Goal: Task Accomplishment & Management: Use online tool/utility

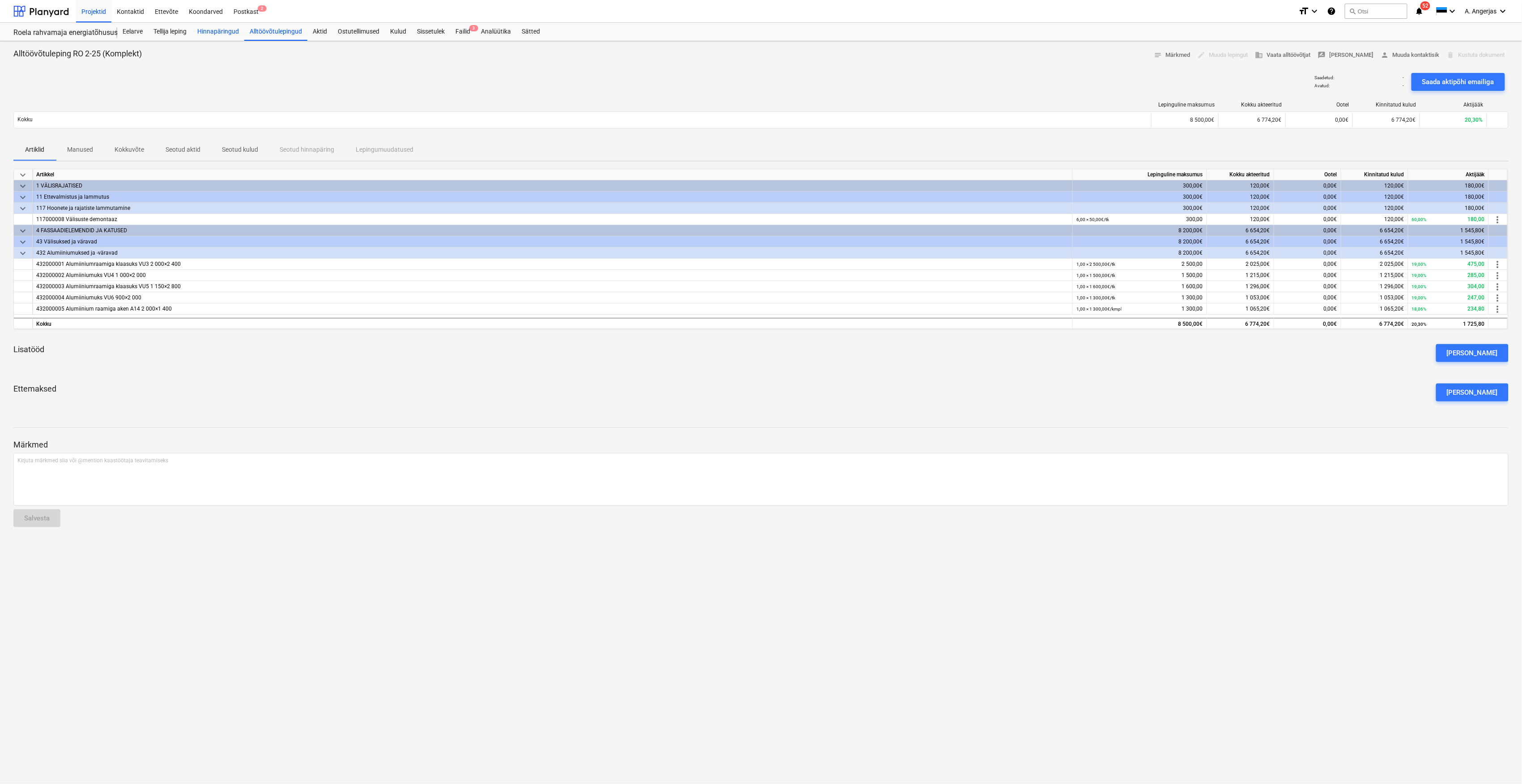
click at [216, 31] on div "Hinnapäringud" at bounding box center [218, 32] width 53 height 18
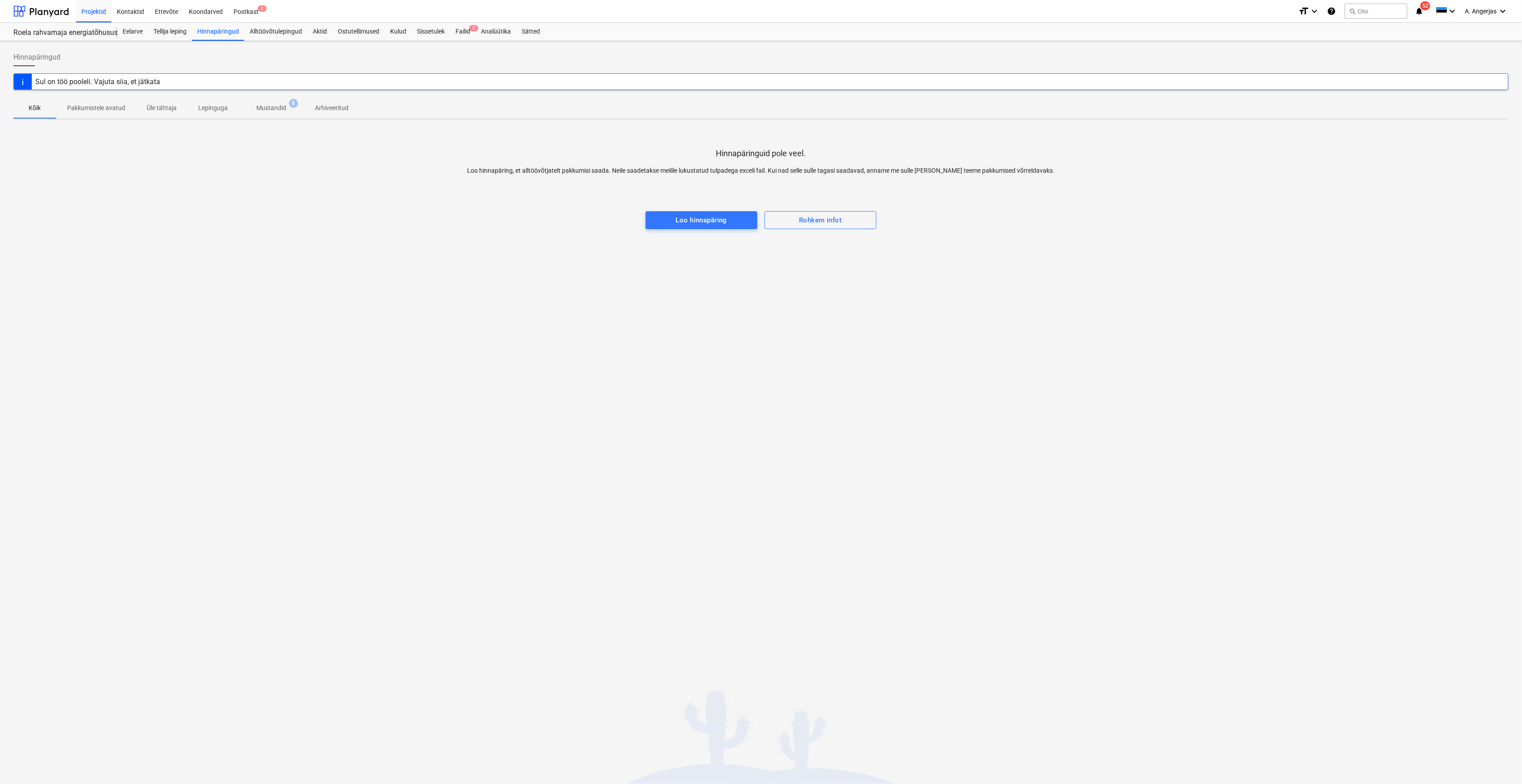
click at [261, 112] on p "Mustandid" at bounding box center [271, 108] width 30 height 9
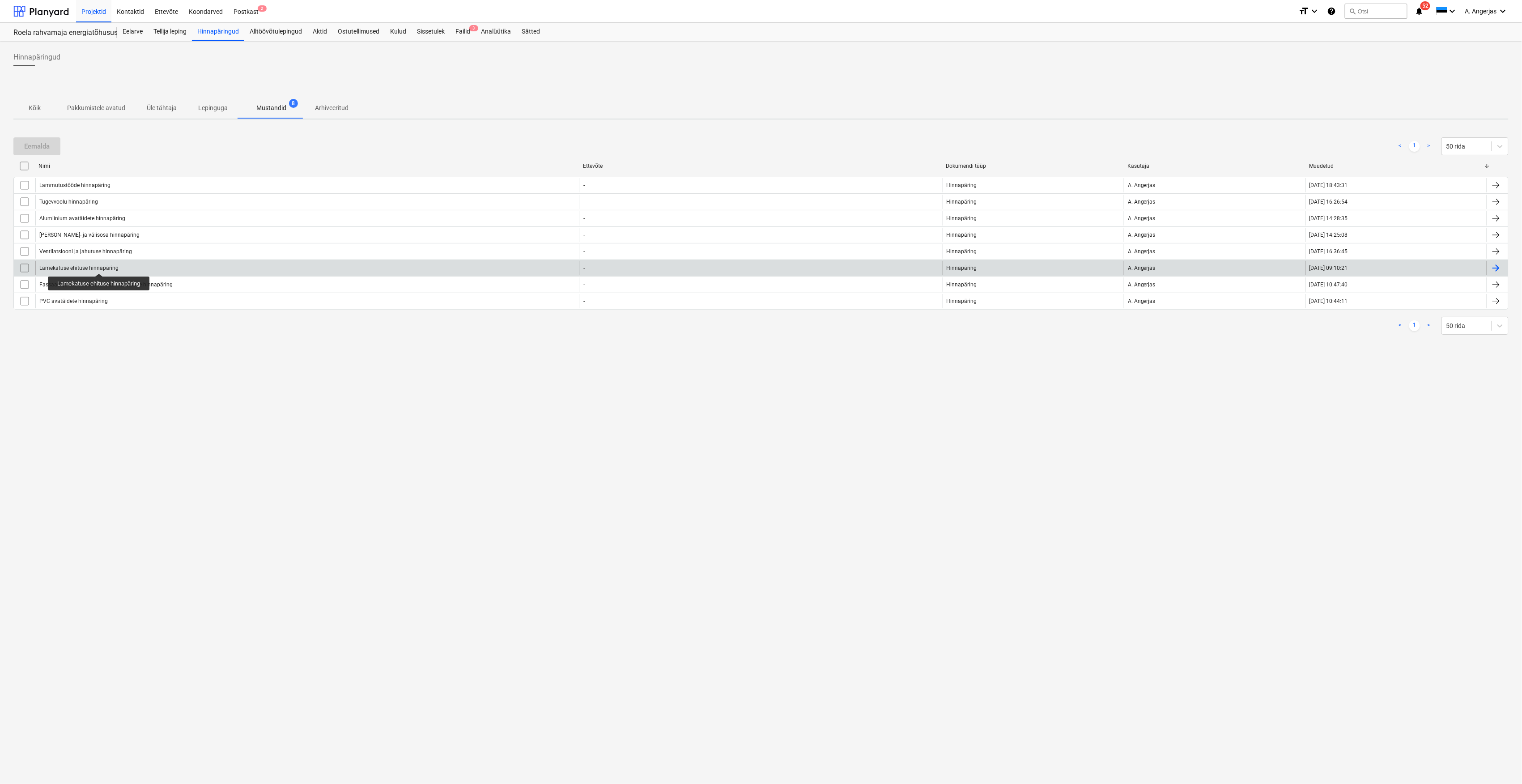
click at [99, 265] on div "Lamekatuse ehituse hinnapäring" at bounding box center [79, 268] width 79 height 6
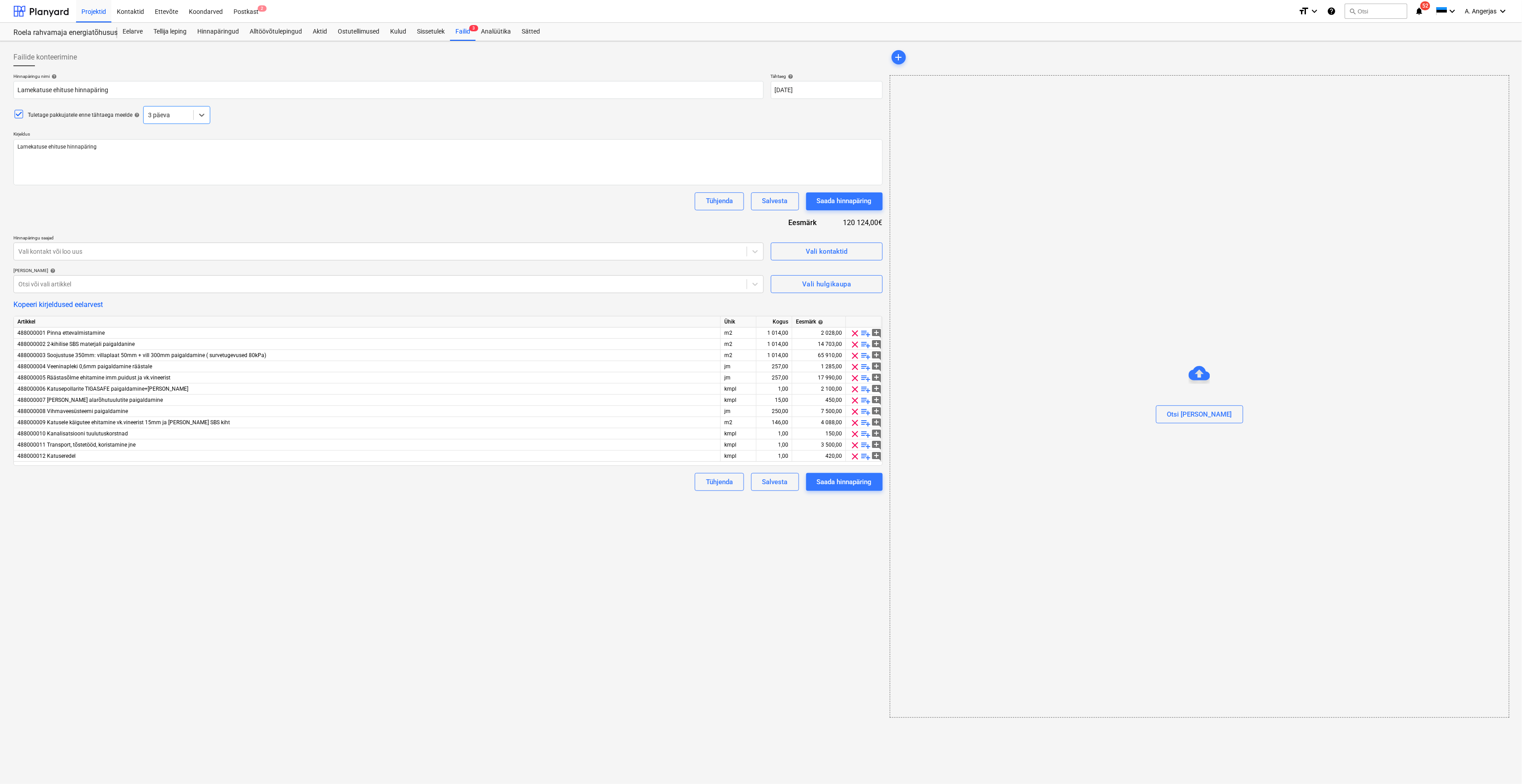
type textarea "x"
click at [96, 35] on div "Roela rahvamaja energiatõhususe ehitustööd [ROELA]" at bounding box center [60, 33] width 93 height 9
click at [96, 29] on div "Roela rahvamaja energiatõhususe ehitustööd [ROELA]" at bounding box center [60, 33] width 93 height 9
click at [138, 32] on div "Eelarve" at bounding box center [132, 32] width 31 height 18
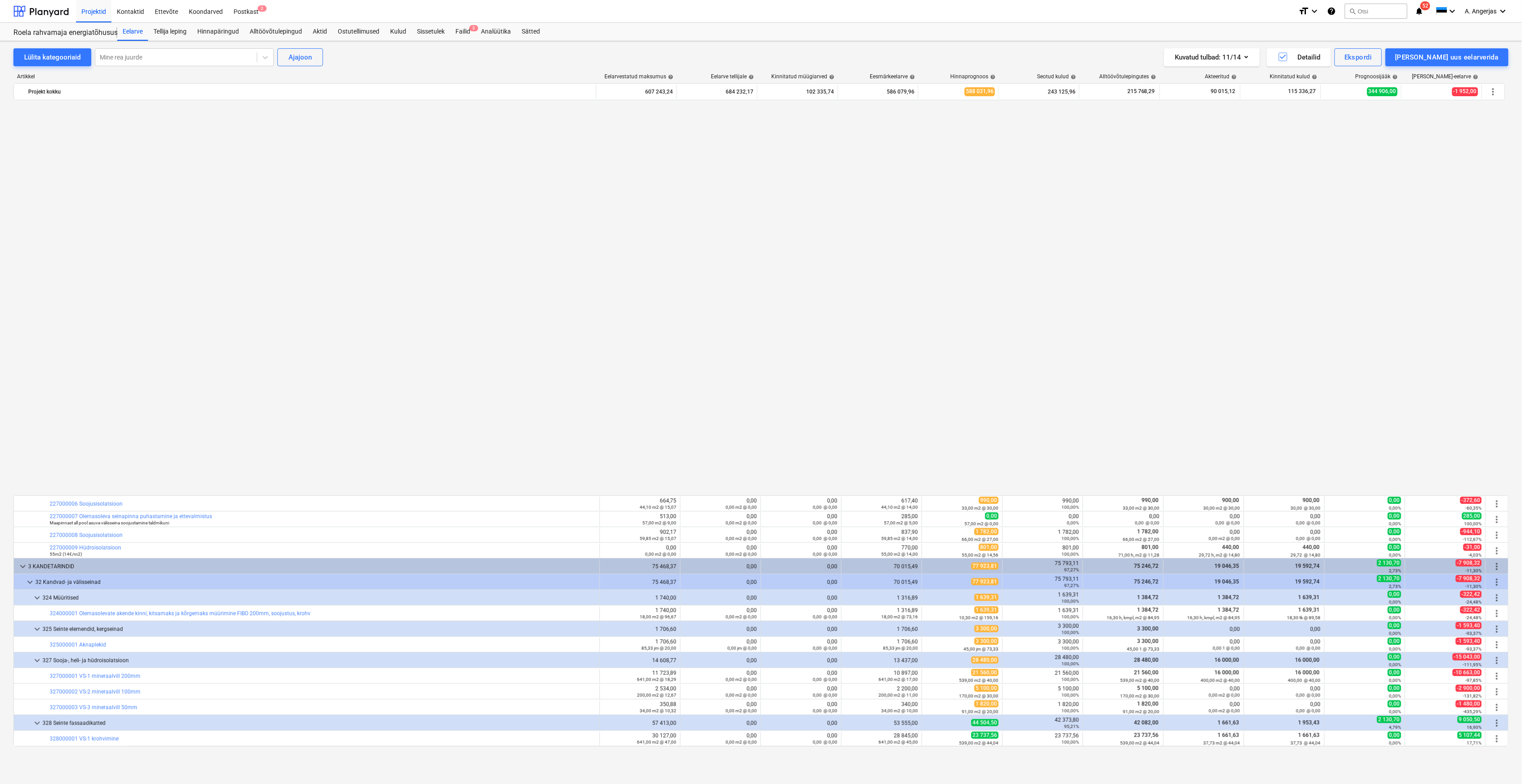
scroll to position [417, 0]
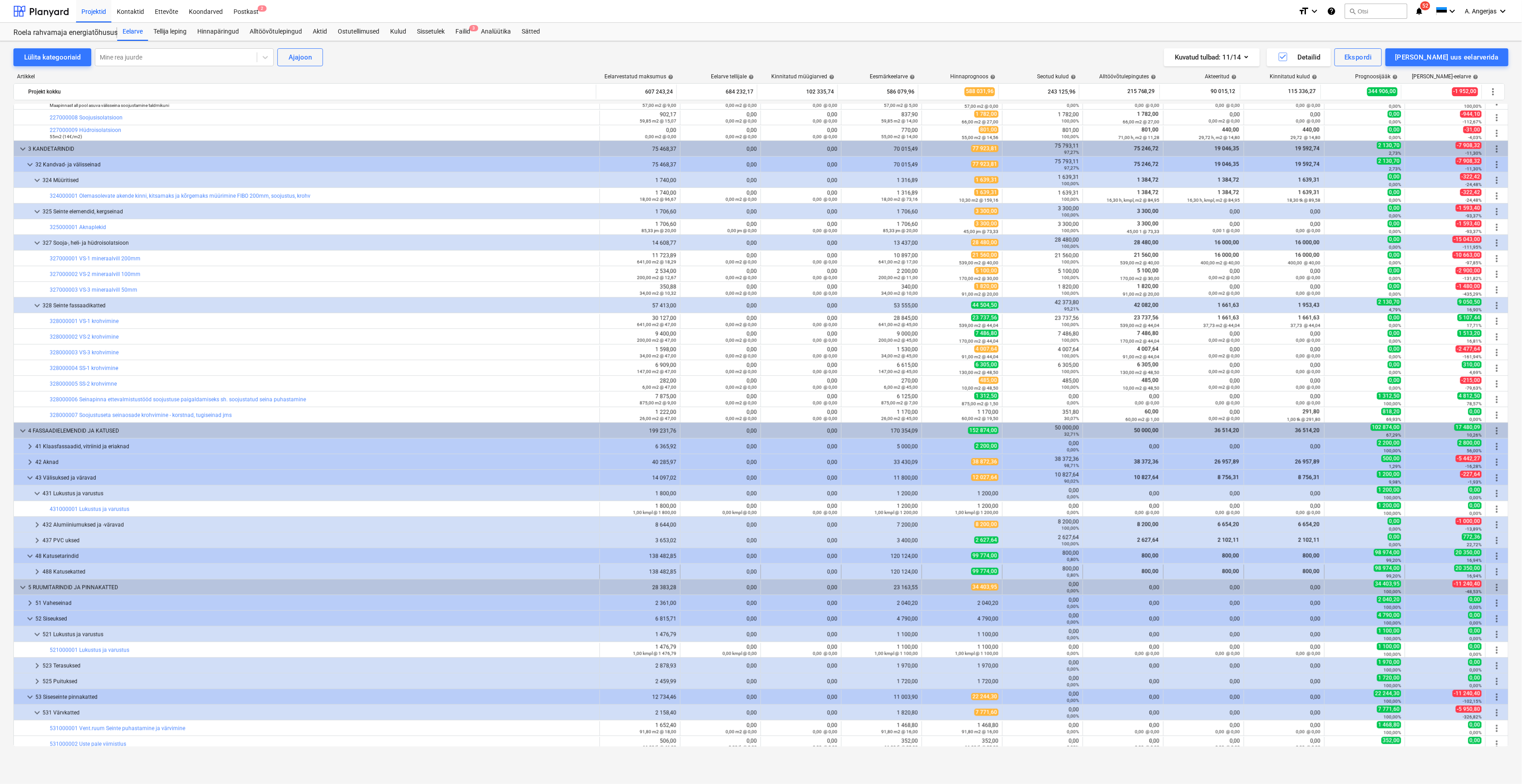
click at [31, 568] on div at bounding box center [25, 572] width 14 height 14
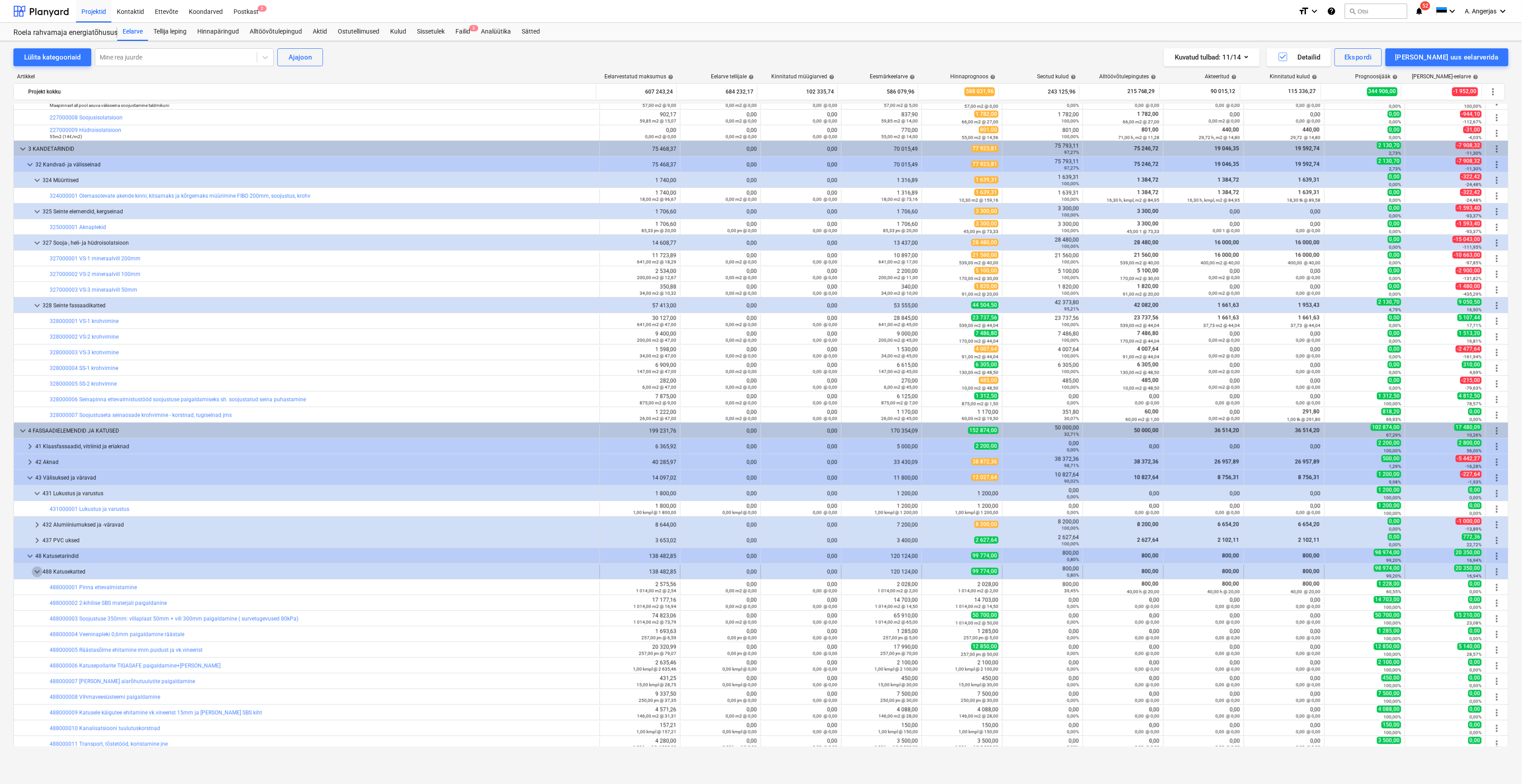
click at [35, 571] on span "keyboard_arrow_down" at bounding box center [37, 572] width 11 height 11
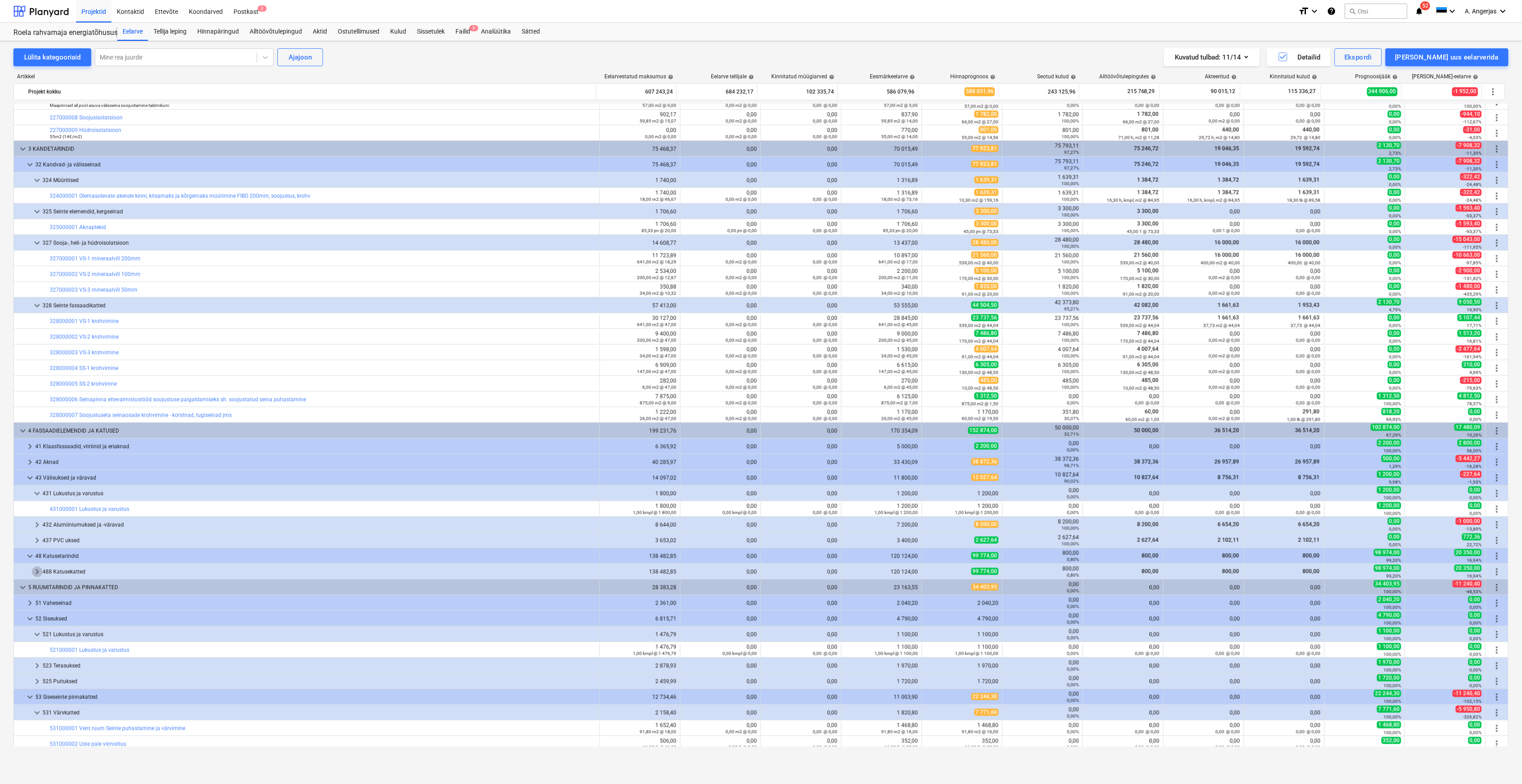
click at [36, 570] on span "keyboard_arrow_right" at bounding box center [37, 572] width 11 height 11
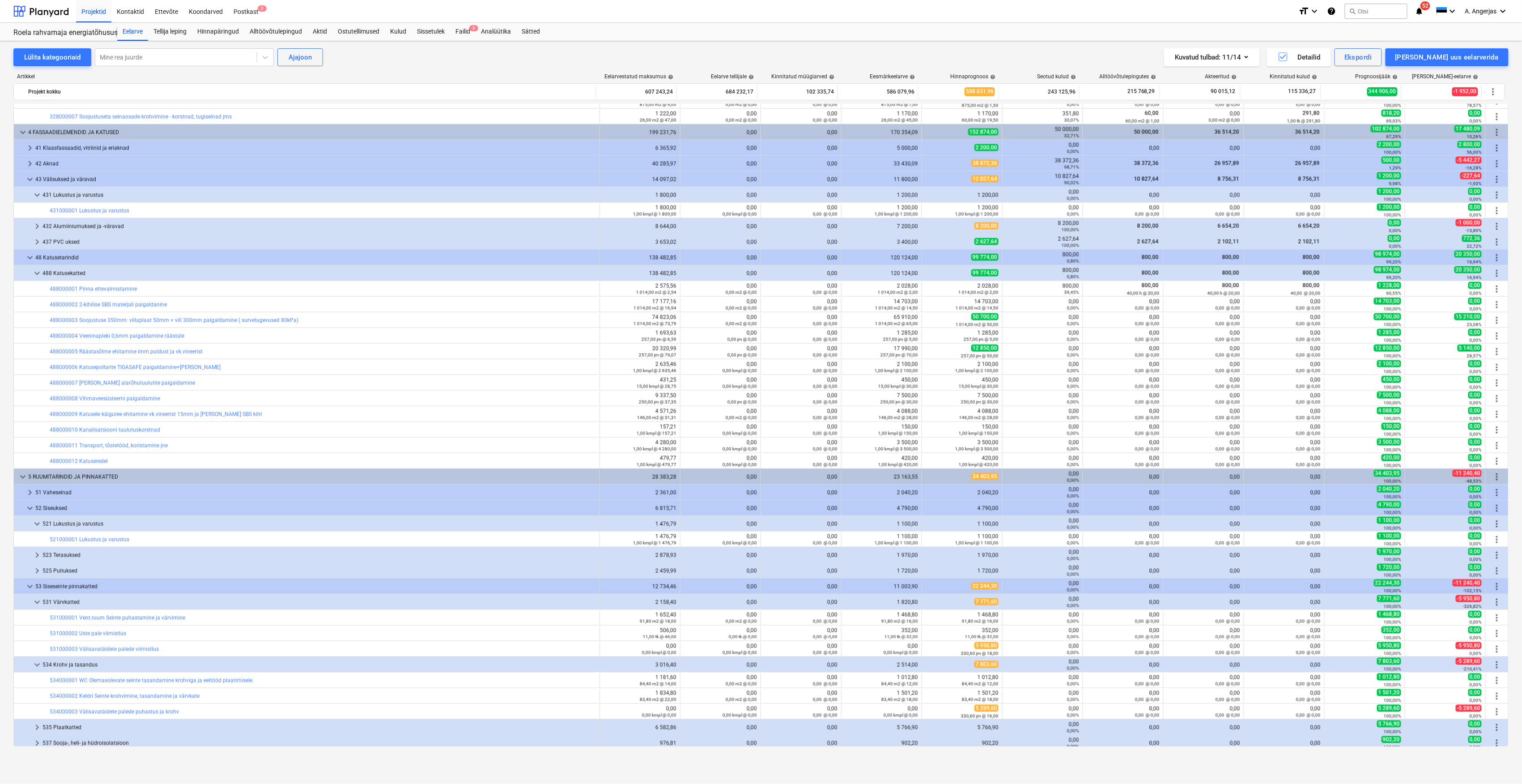
scroll to position [775, 0]
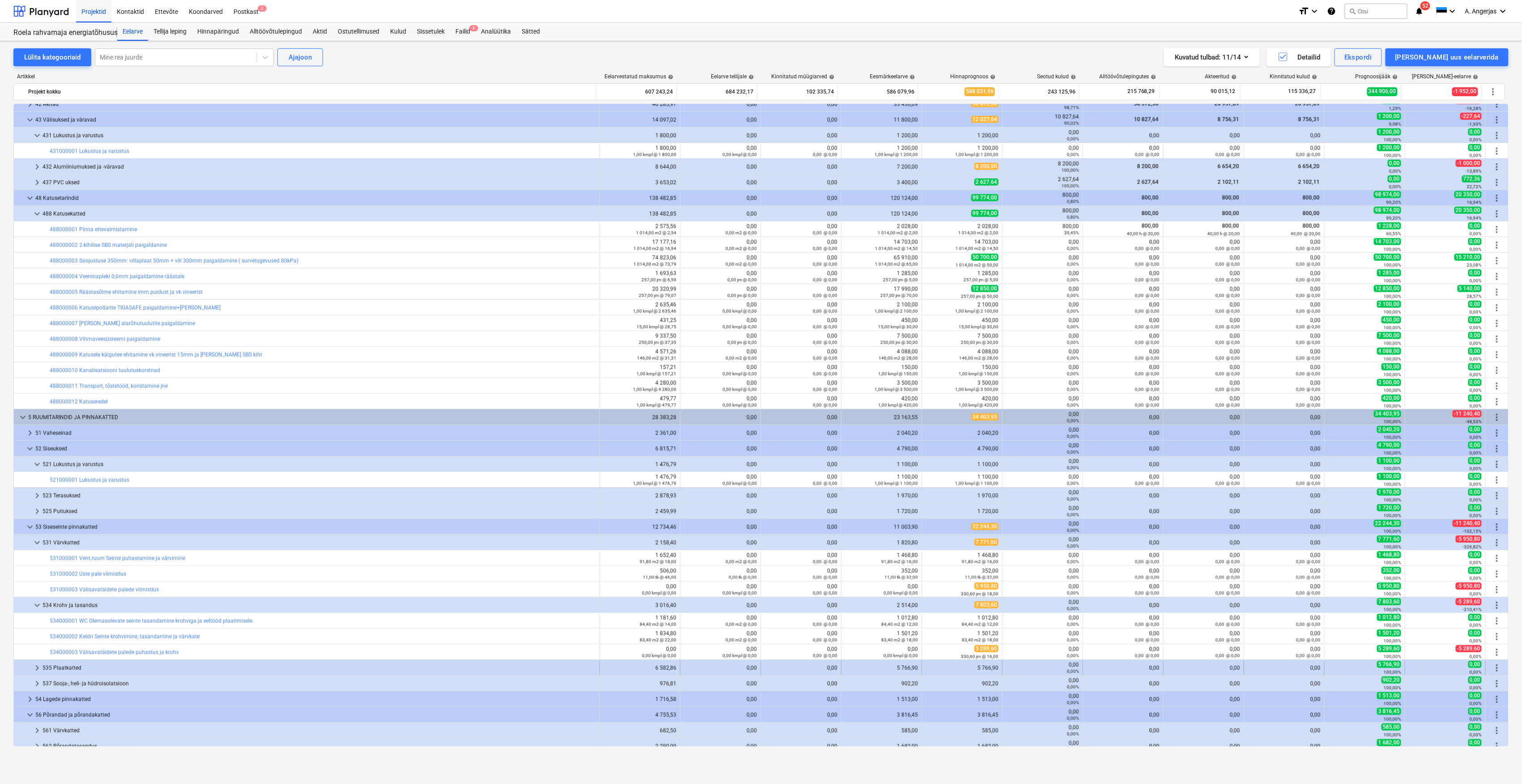
click at [38, 671] on span "keyboard_arrow_right" at bounding box center [37, 668] width 11 height 11
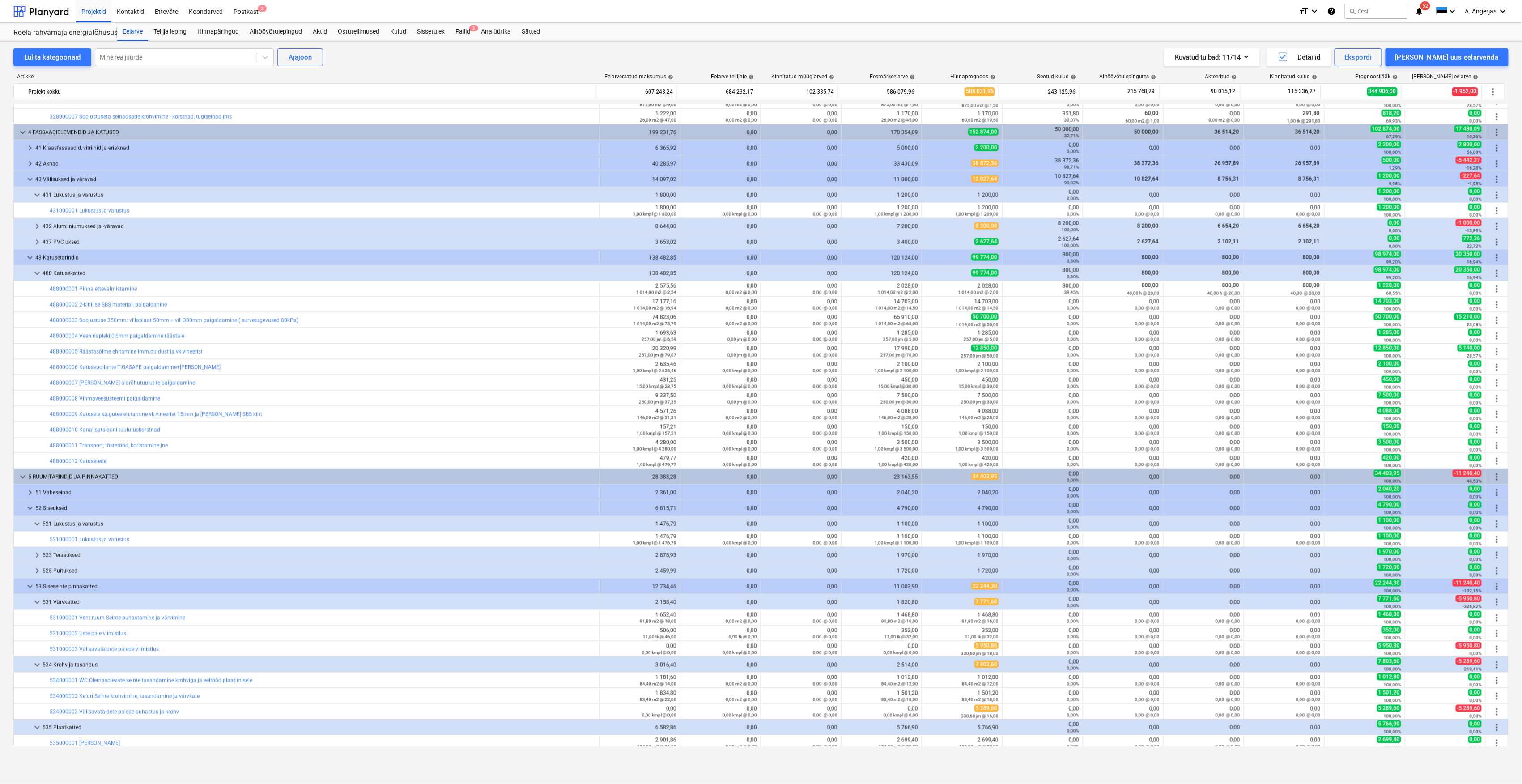
scroll to position [656, 0]
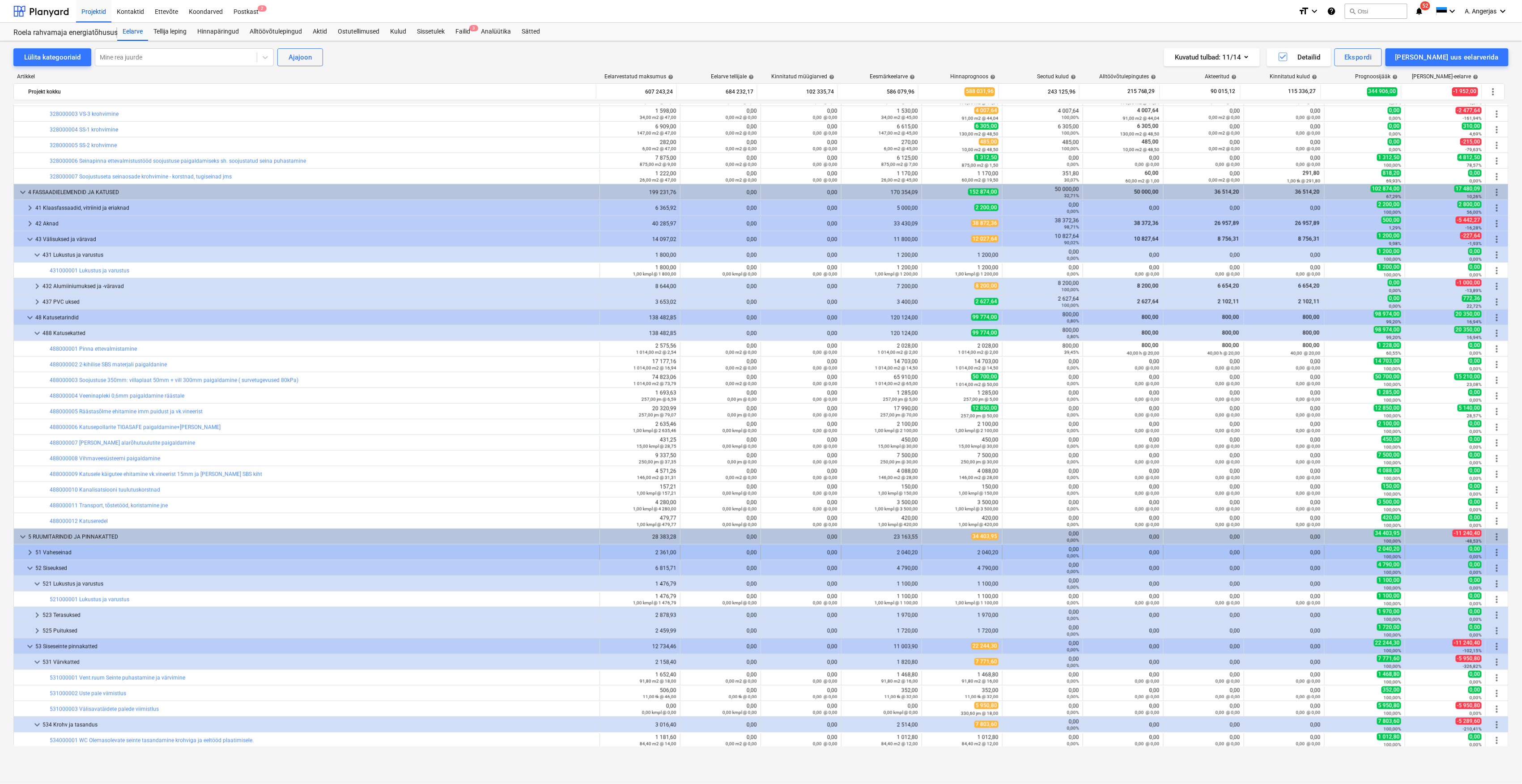
click at [30, 555] on span "keyboard_arrow_right" at bounding box center [30, 552] width 11 height 11
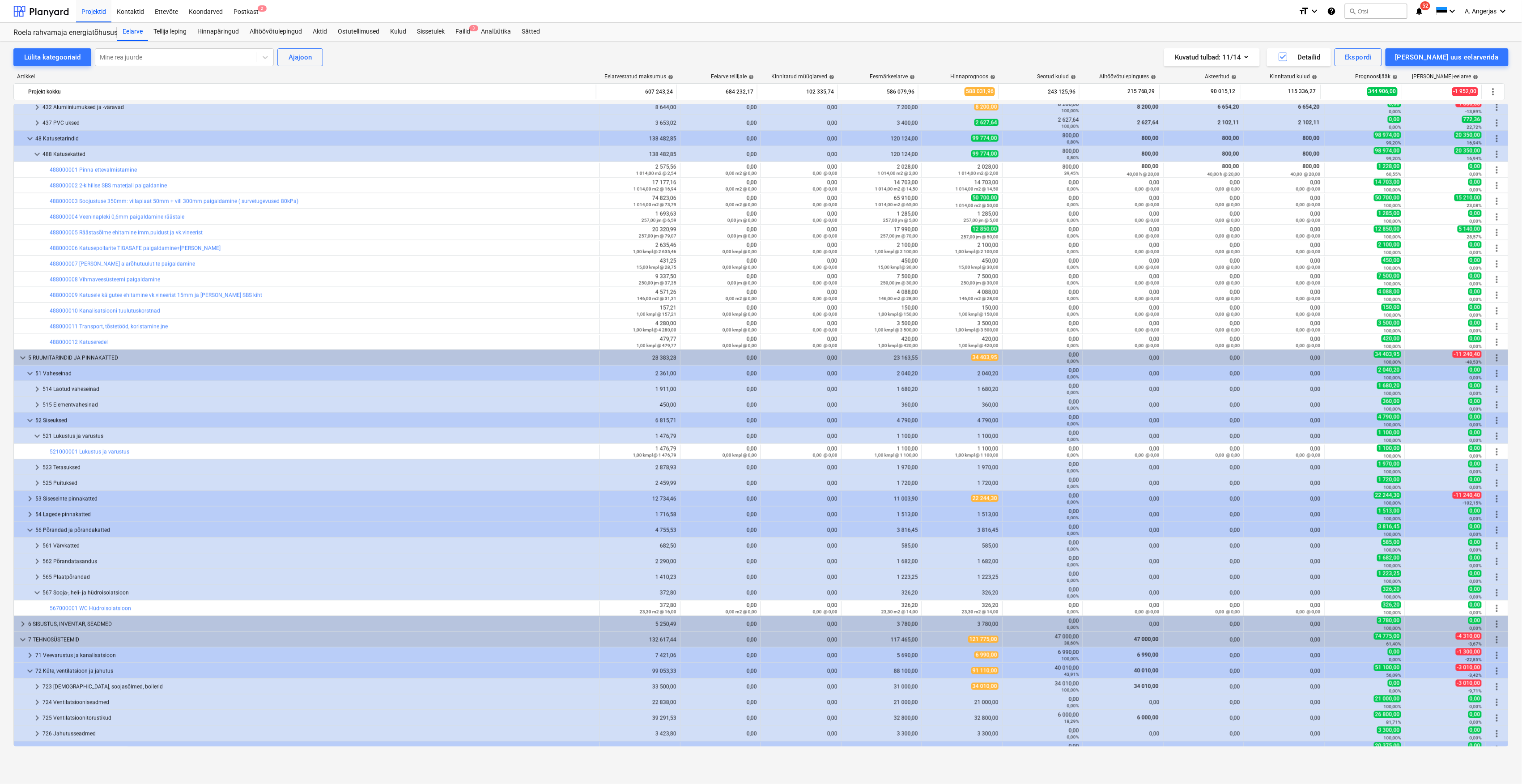
scroll to position [716, 0]
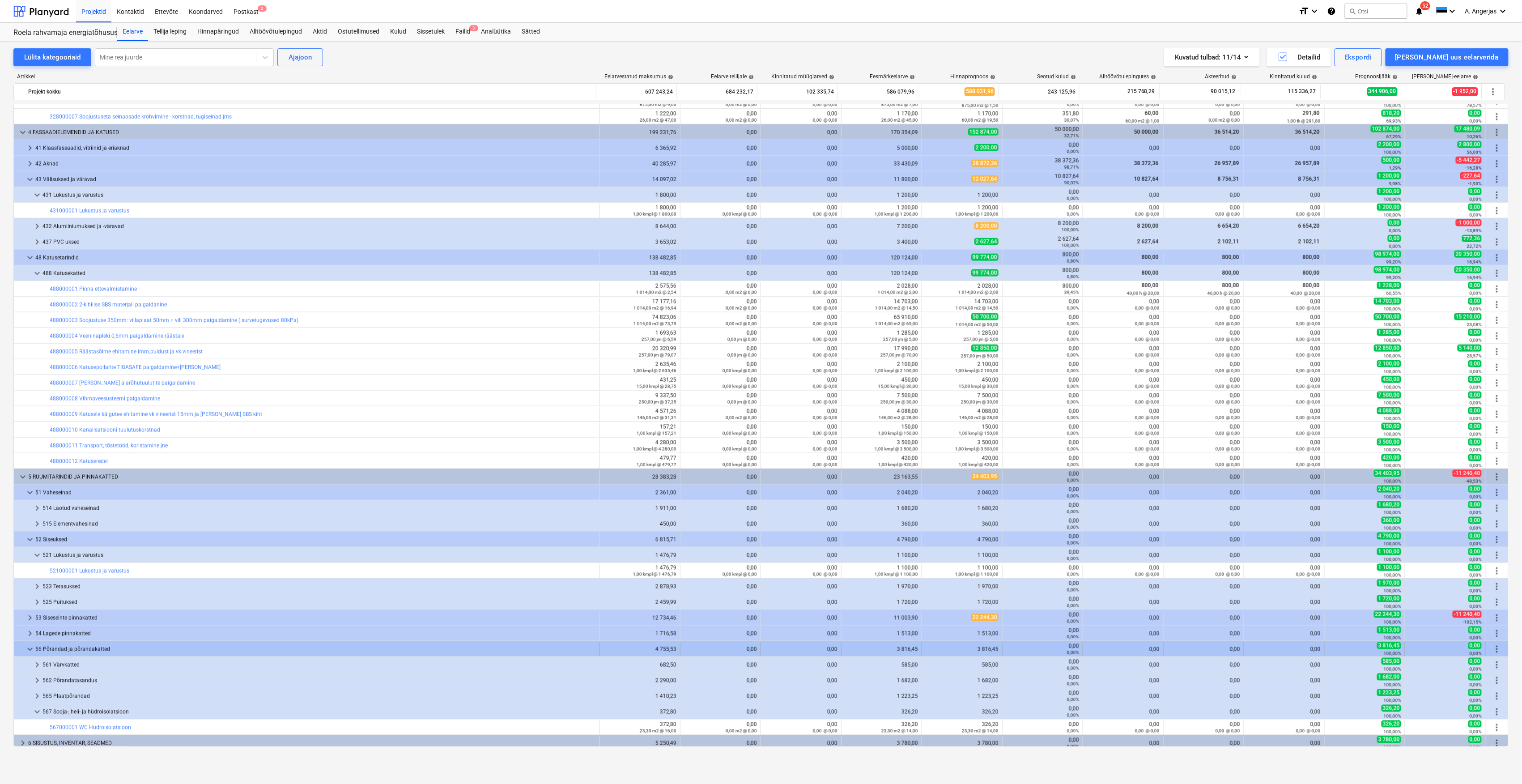
click at [25, 646] on span "keyboard_arrow_down" at bounding box center [30, 649] width 11 height 11
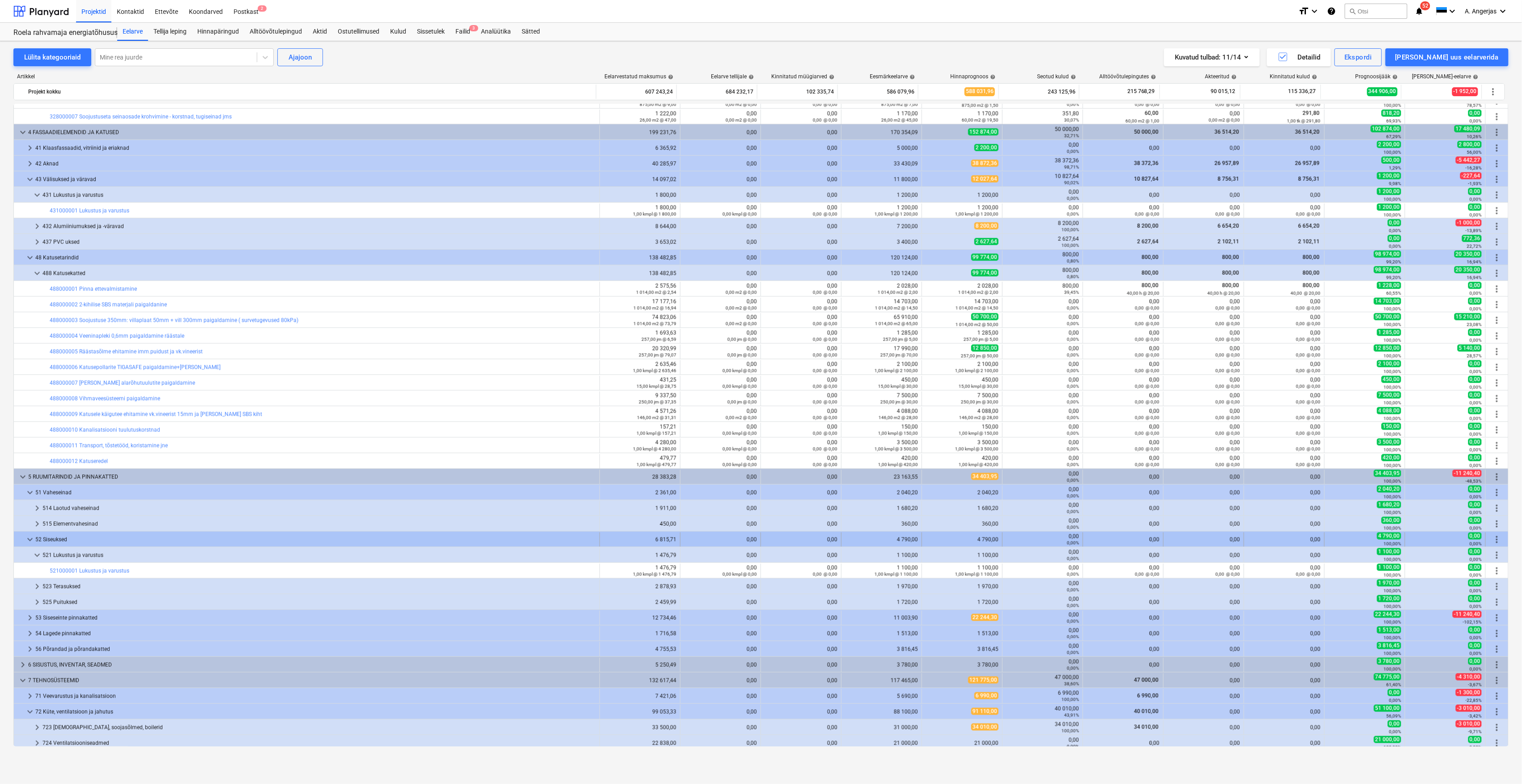
click at [29, 536] on span "keyboard_arrow_down" at bounding box center [30, 539] width 11 height 11
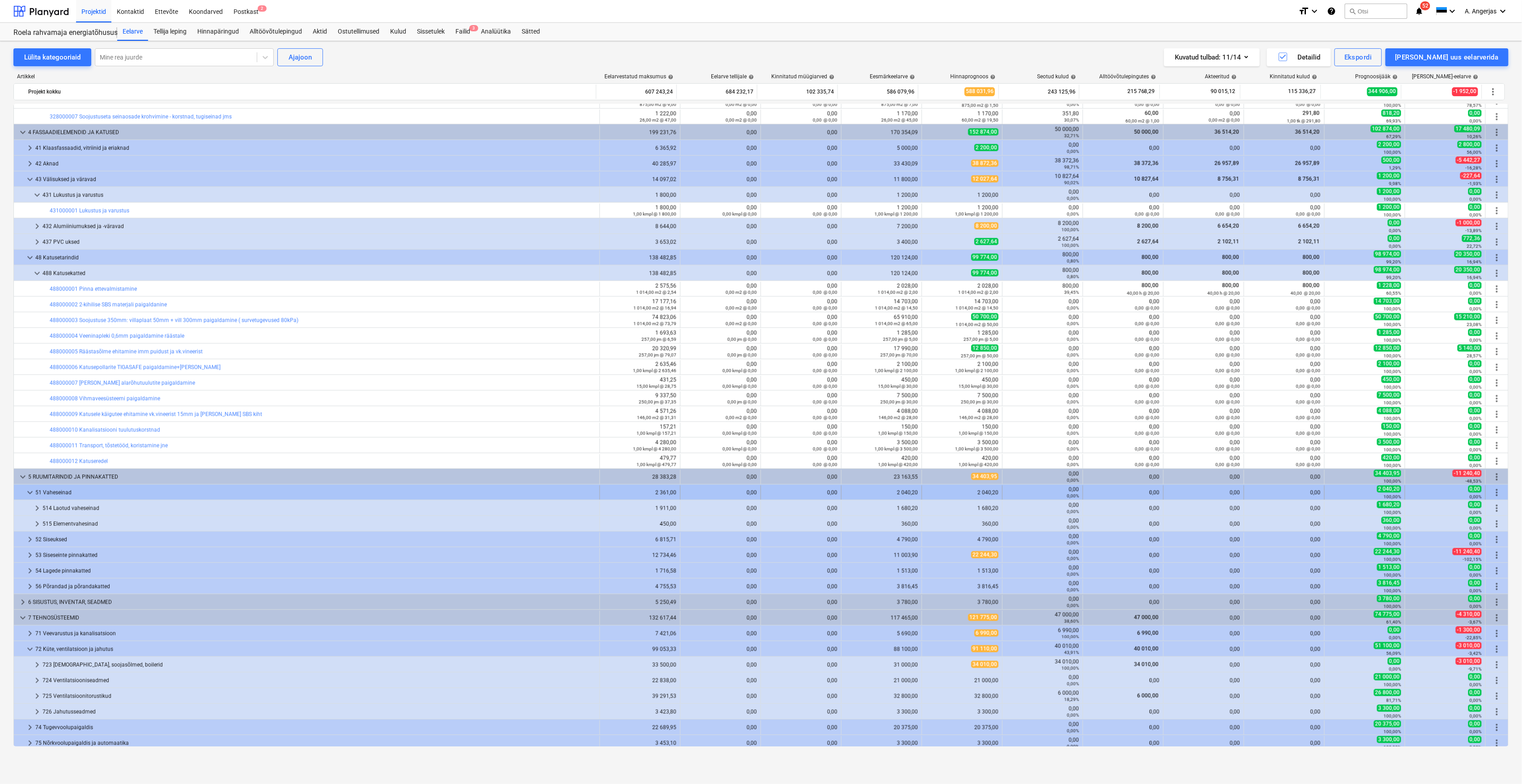
click at [27, 487] on div "keyboard_arrow_down" at bounding box center [30, 493] width 11 height 14
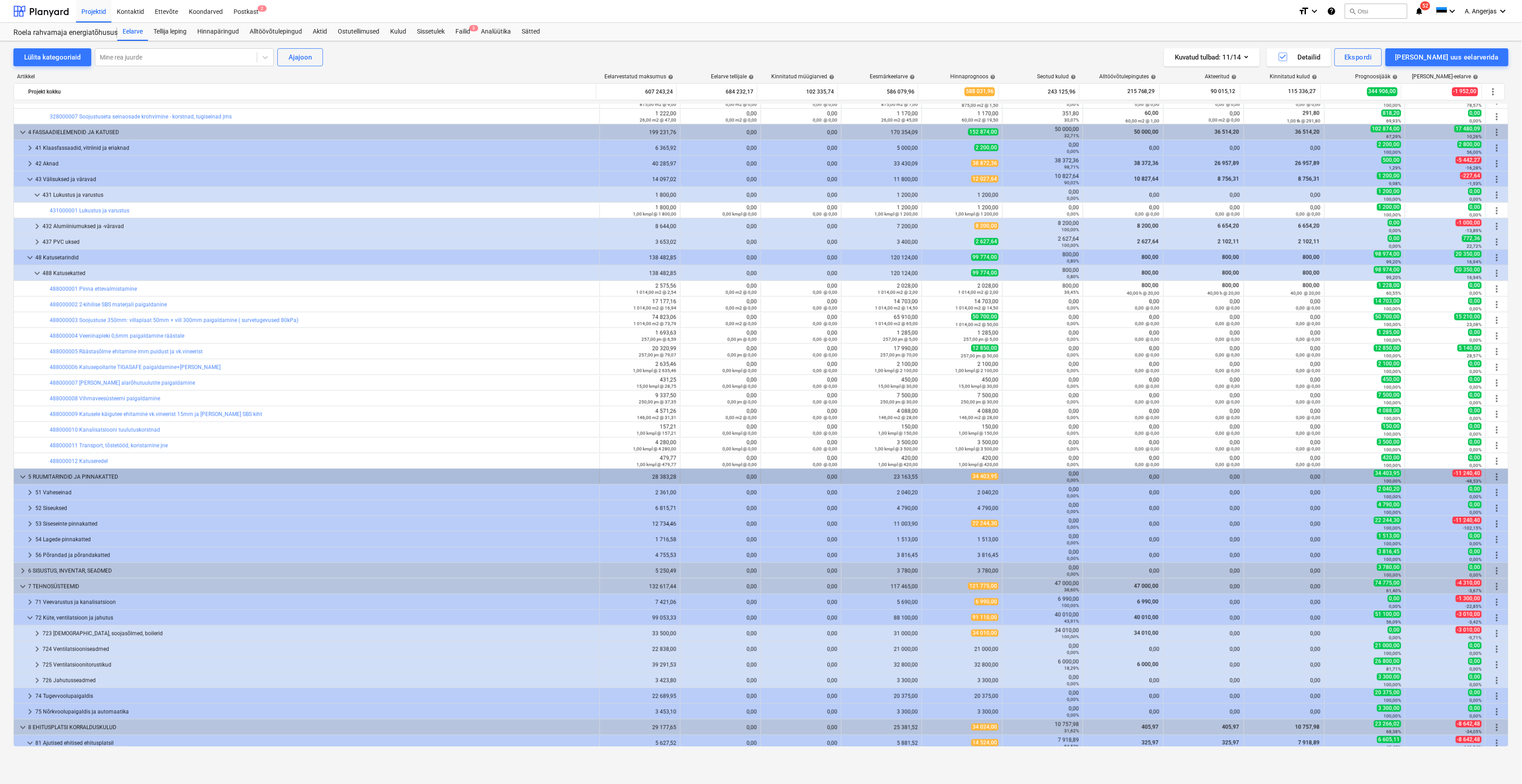
scroll to position [537, 0]
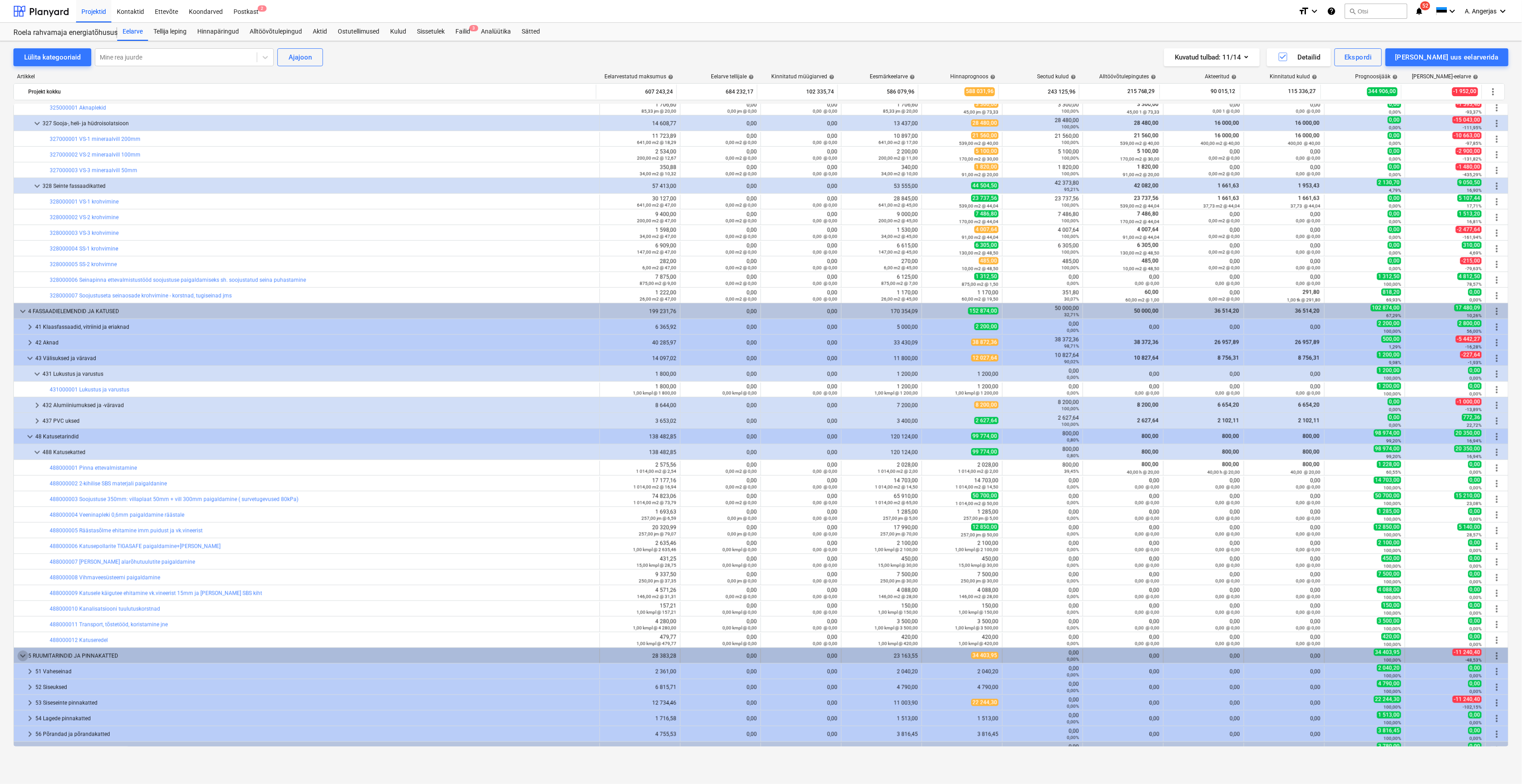
click at [22, 659] on span "keyboard_arrow_down" at bounding box center [23, 656] width 11 height 11
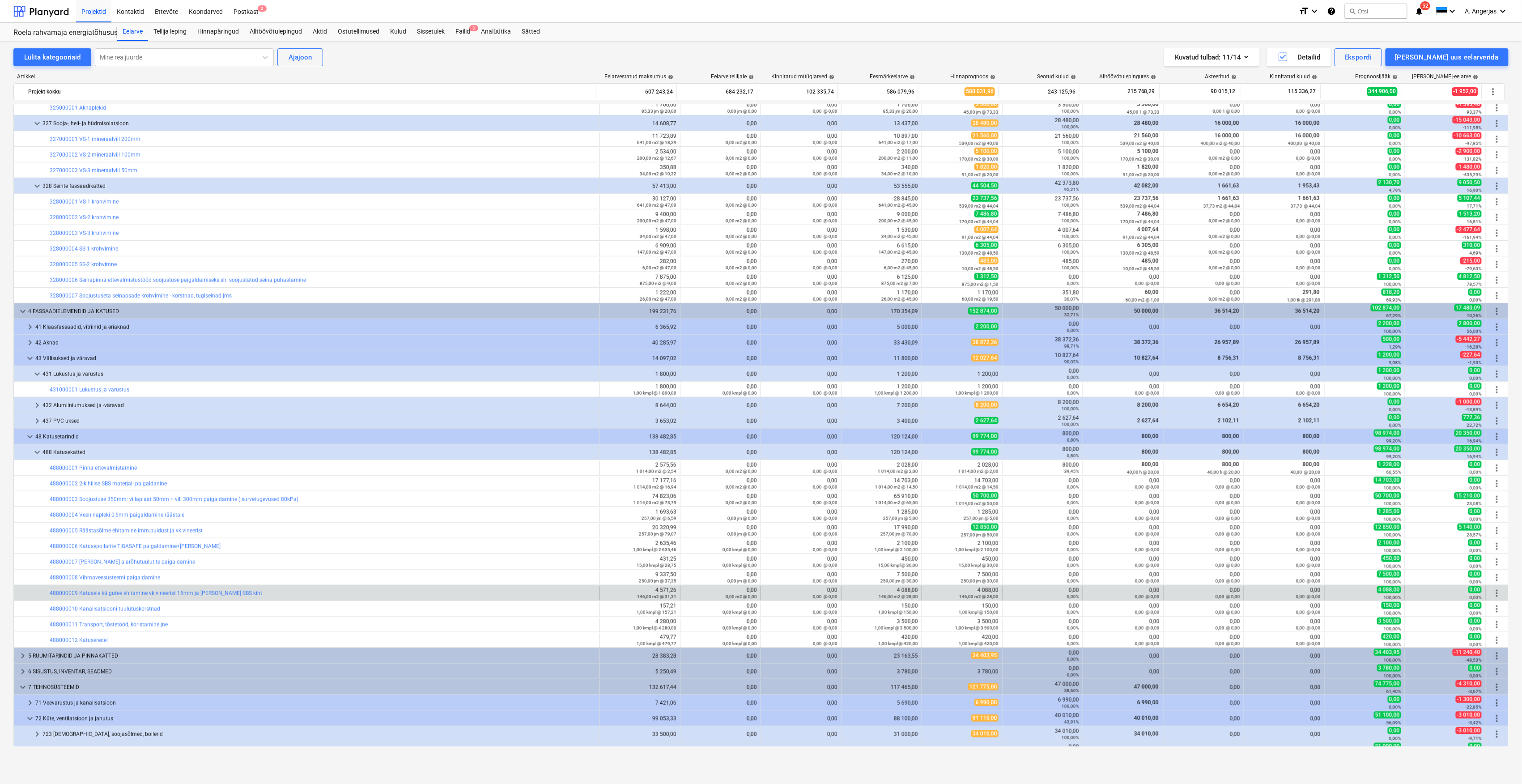
scroll to position [477, 0]
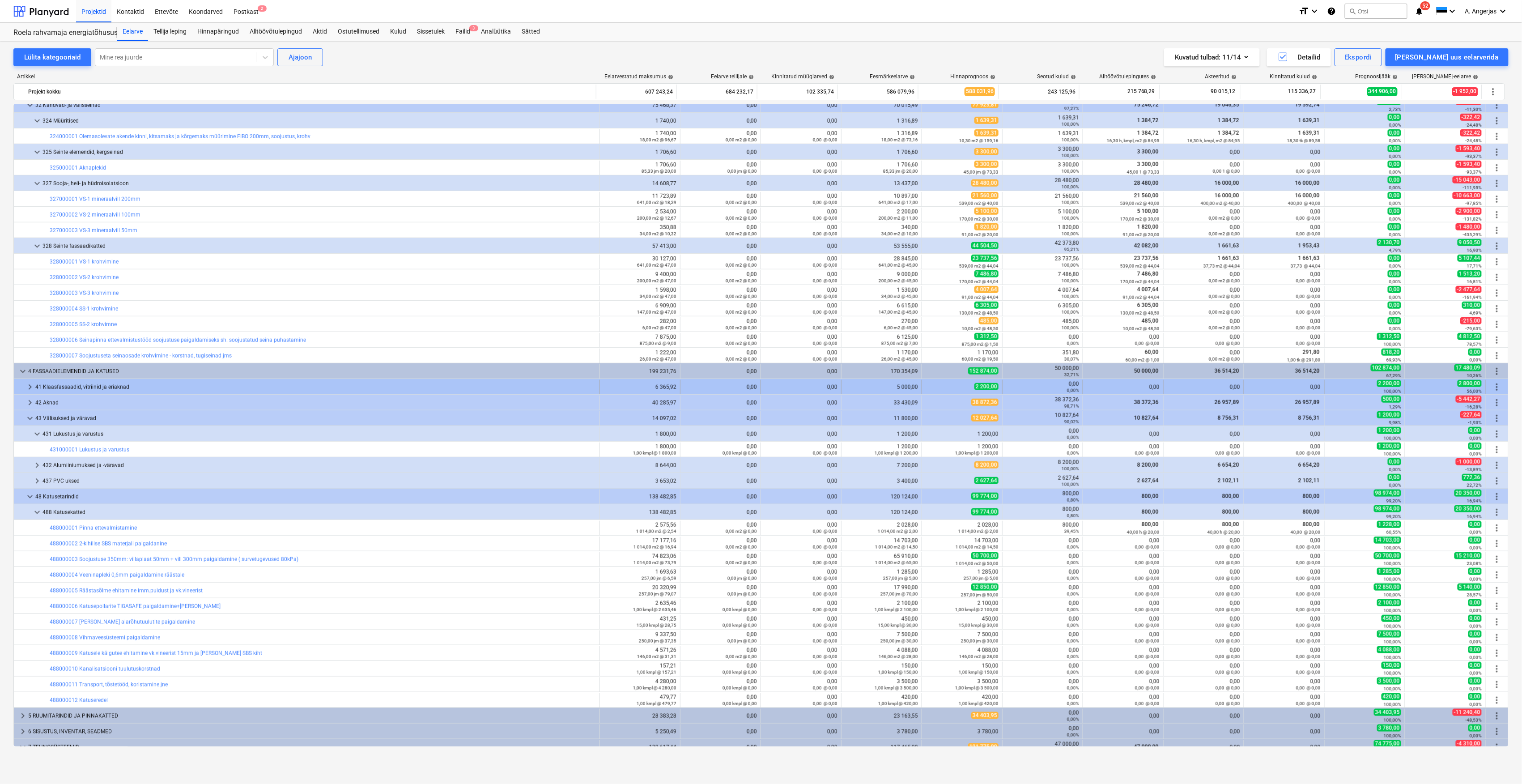
click at [32, 388] on span "keyboard_arrow_right" at bounding box center [30, 387] width 11 height 11
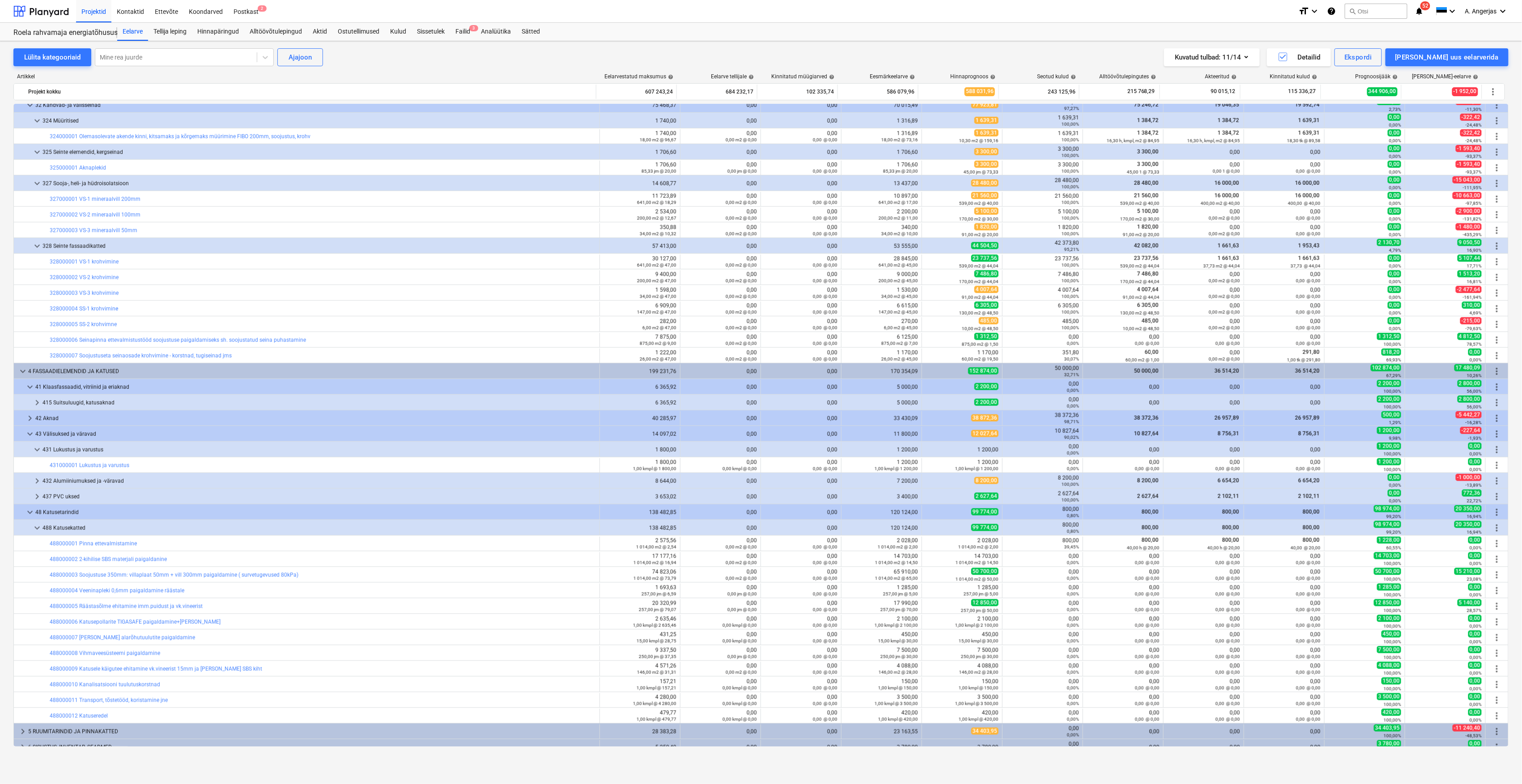
click at [32, 388] on span "keyboard_arrow_down" at bounding box center [30, 387] width 11 height 11
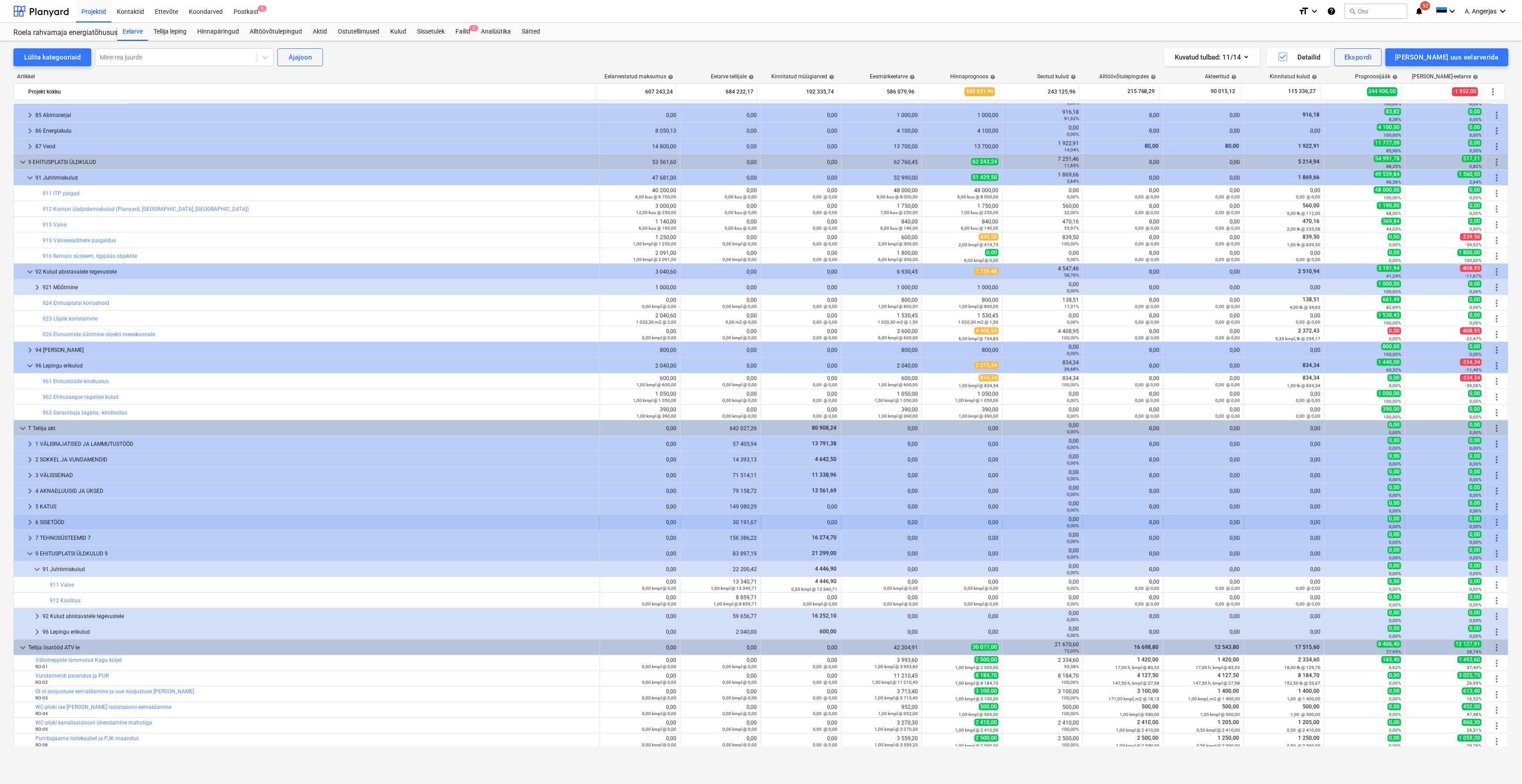
scroll to position [1372, 0]
